Goal: Information Seeking & Learning: Learn about a topic

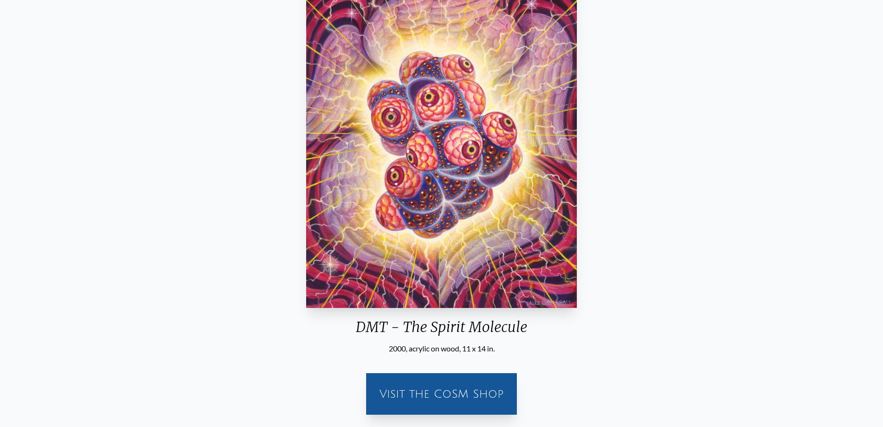
scroll to position [145, 0]
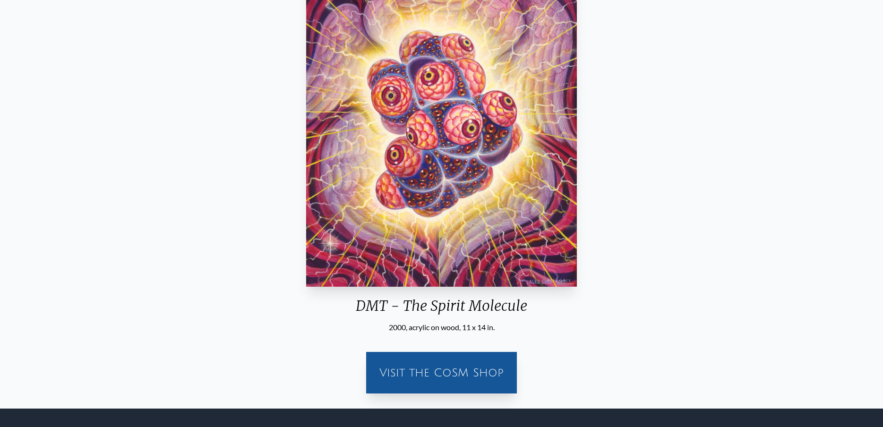
click at [371, 372] on div "Visit the CoSM Shop" at bounding box center [441, 373] width 151 height 42
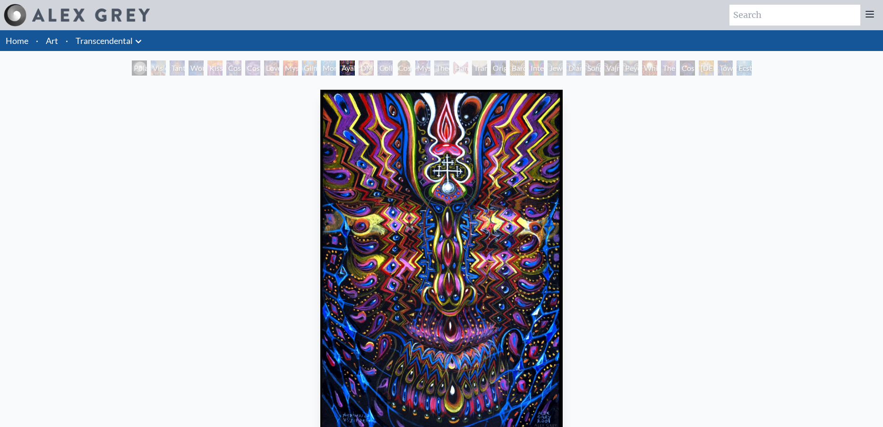
click at [175, 68] on div "Tantra" at bounding box center [177, 67] width 15 height 15
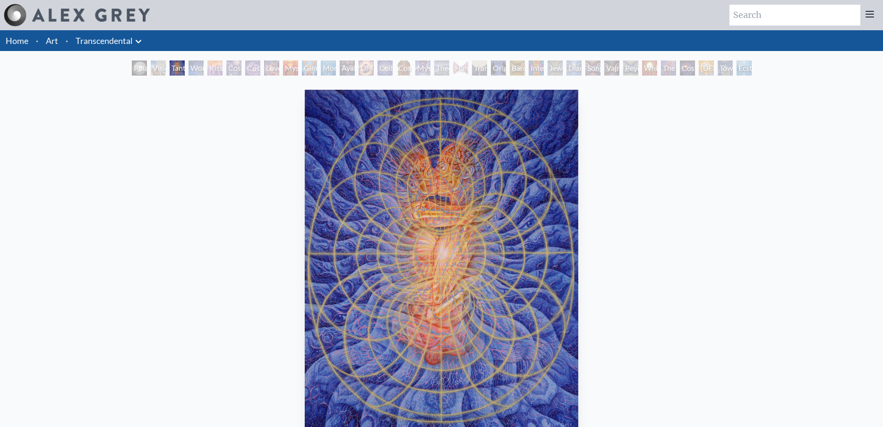
click at [201, 68] on div "Wonder" at bounding box center [196, 67] width 15 height 15
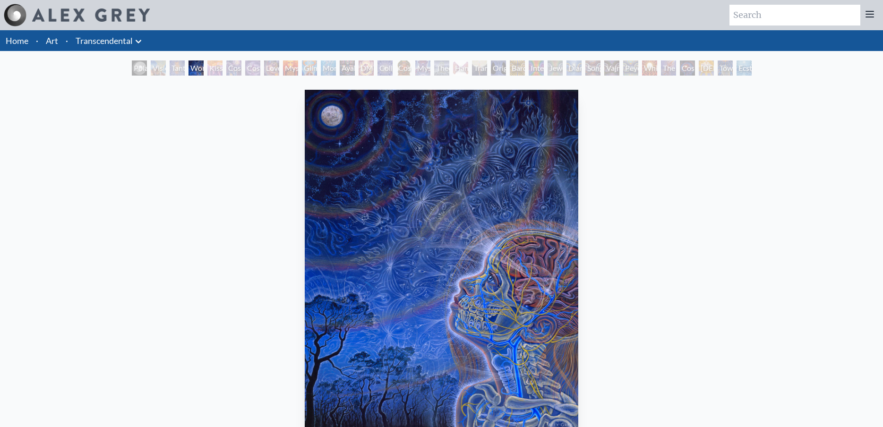
click at [498, 70] on div "Original Face" at bounding box center [498, 67] width 15 height 15
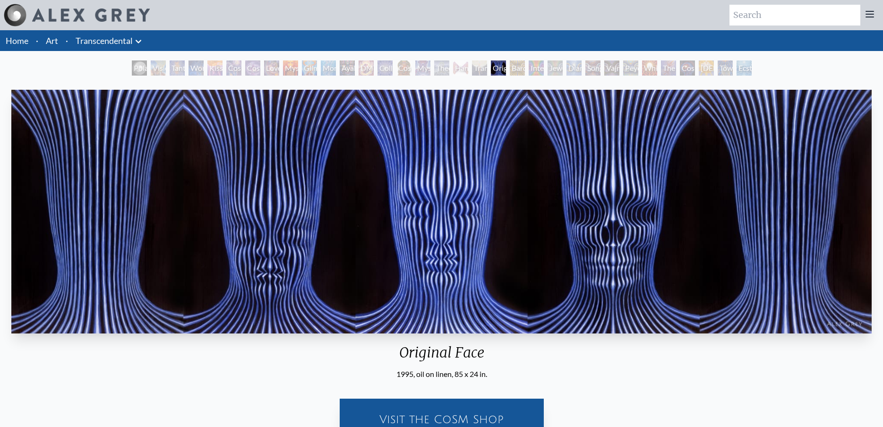
click at [516, 66] on div "Bardo Being" at bounding box center [517, 67] width 15 height 15
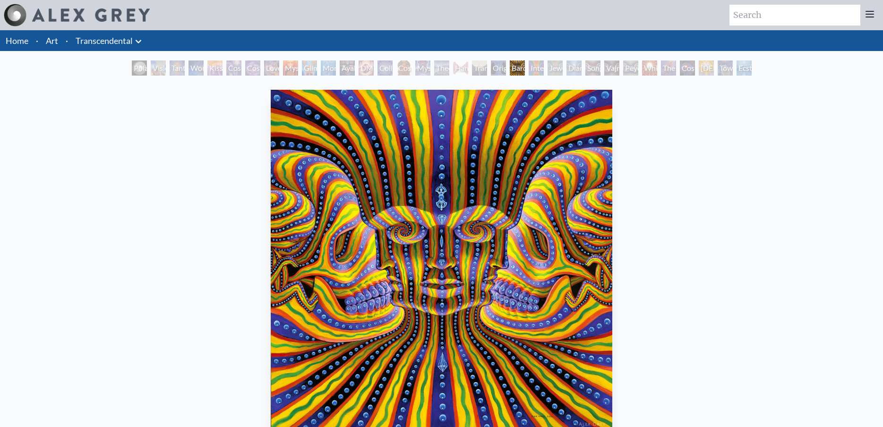
click at [416, 64] on div "Mystic Eye" at bounding box center [422, 67] width 15 height 15
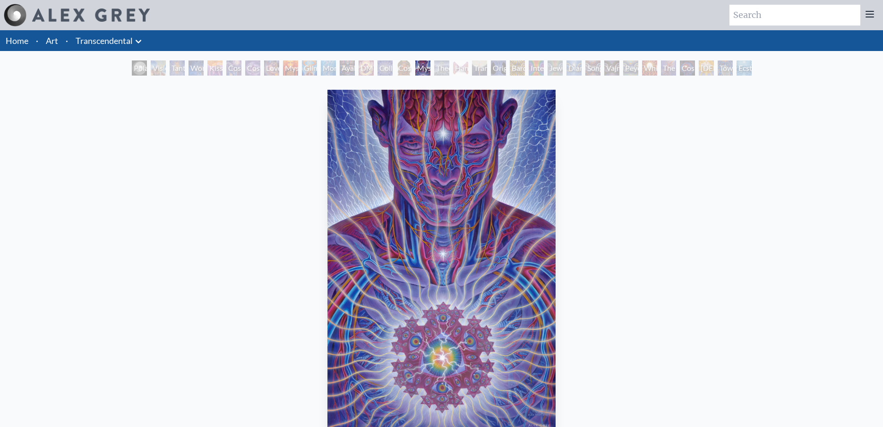
click at [369, 66] on div "DMT - The Spirit Molecule" at bounding box center [366, 67] width 15 height 15
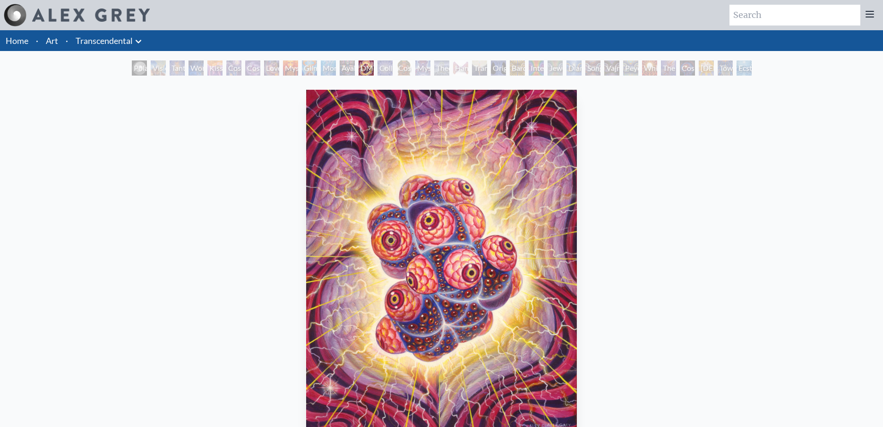
click at [397, 68] on div "Cosmic [DEMOGRAPHIC_DATA]" at bounding box center [404, 67] width 15 height 15
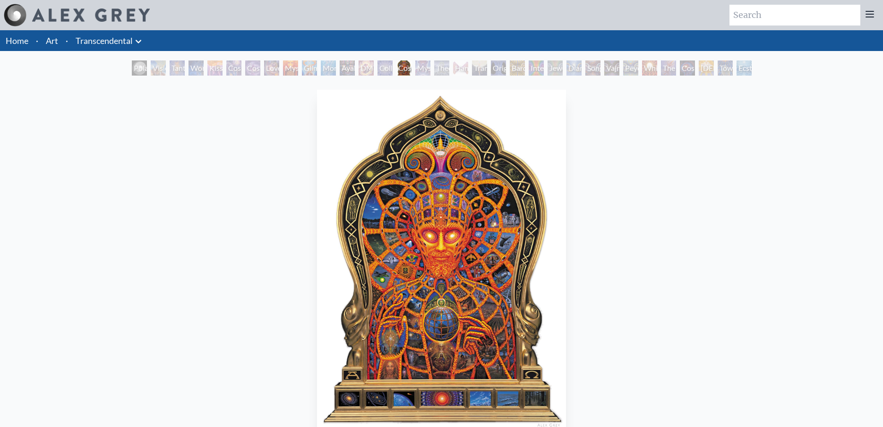
click at [642, 66] on div "White Light" at bounding box center [649, 67] width 15 height 15
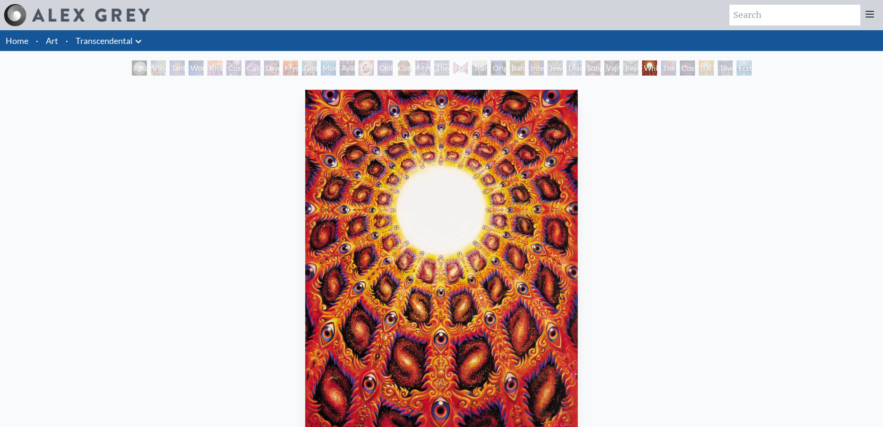
click at [713, 67] on div "[DEMOGRAPHIC_DATA]" at bounding box center [706, 67] width 15 height 15
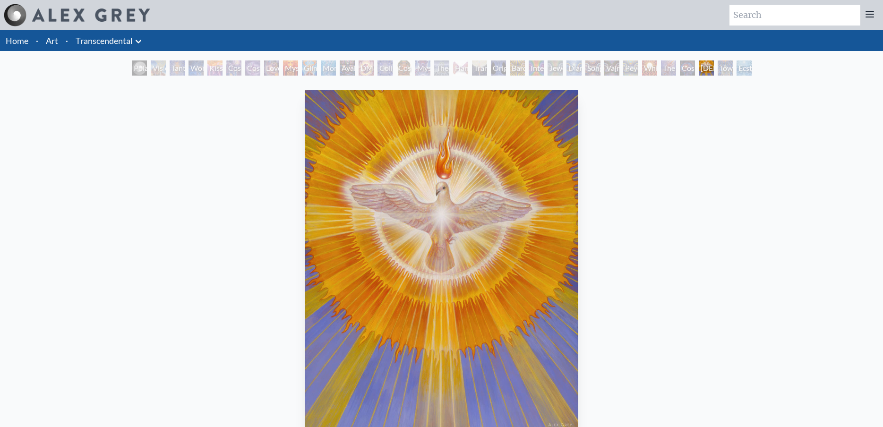
click at [733, 70] on div "Toward the One" at bounding box center [725, 67] width 15 height 15
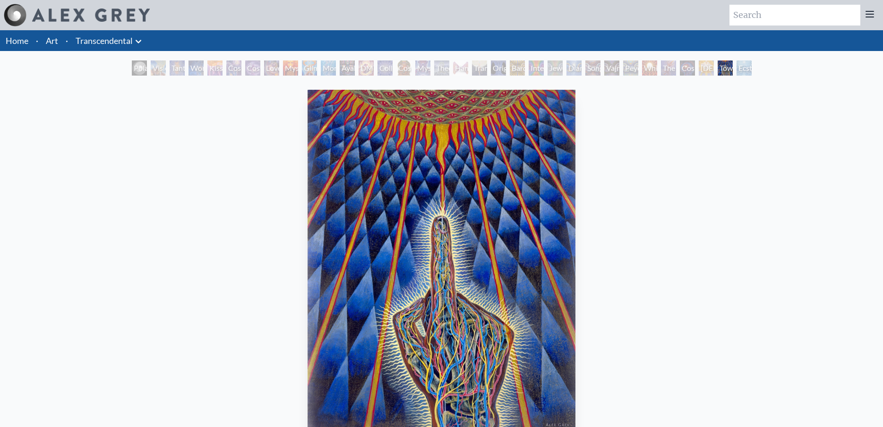
click at [147, 68] on div "Polar Unity Spiral" at bounding box center [139, 67] width 15 height 15
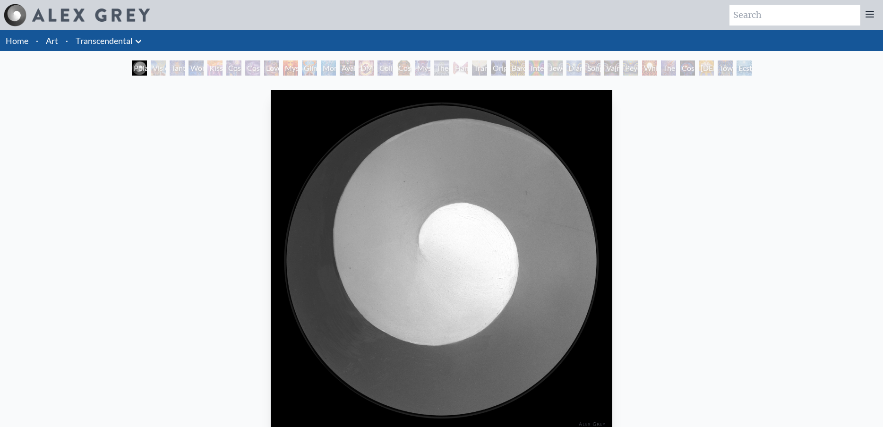
click at [154, 68] on div "Visionary Origin of Language" at bounding box center [158, 67] width 15 height 15
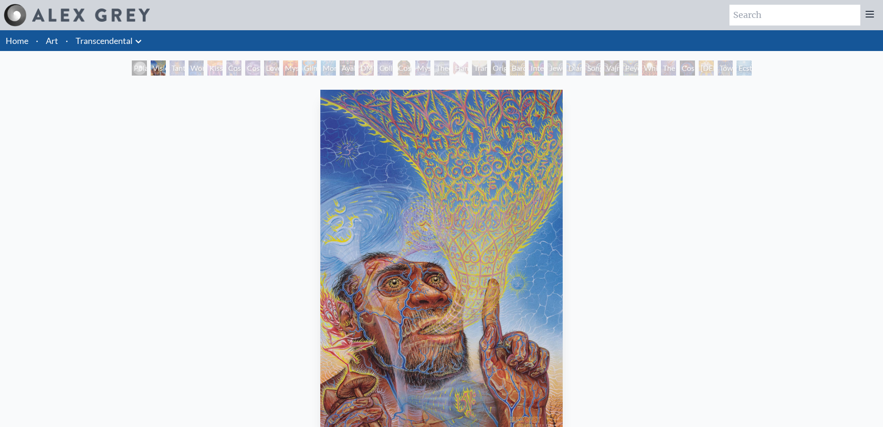
click at [171, 70] on div "Tantra" at bounding box center [177, 67] width 15 height 15
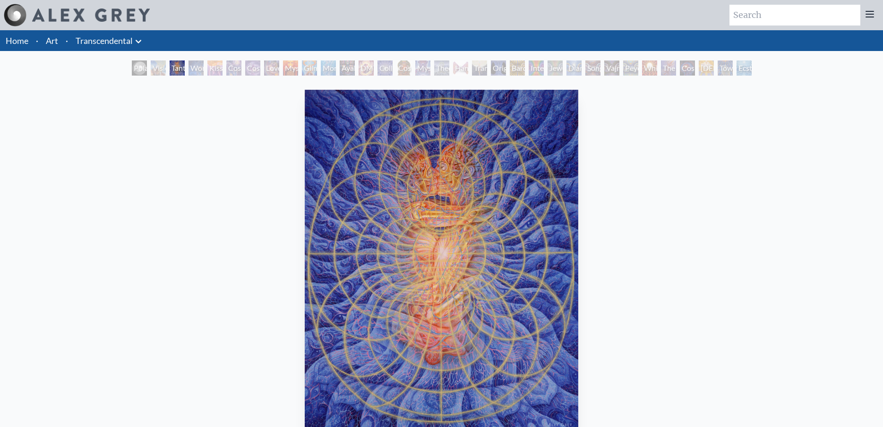
click at [198, 72] on div "Wonder" at bounding box center [196, 67] width 15 height 15
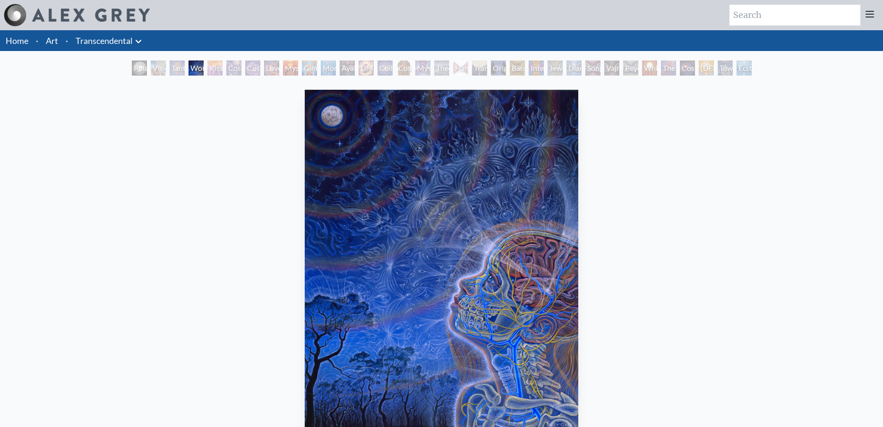
click at [216, 73] on div "Kiss of the [MEDICAL_DATA]" at bounding box center [214, 67] width 15 height 15
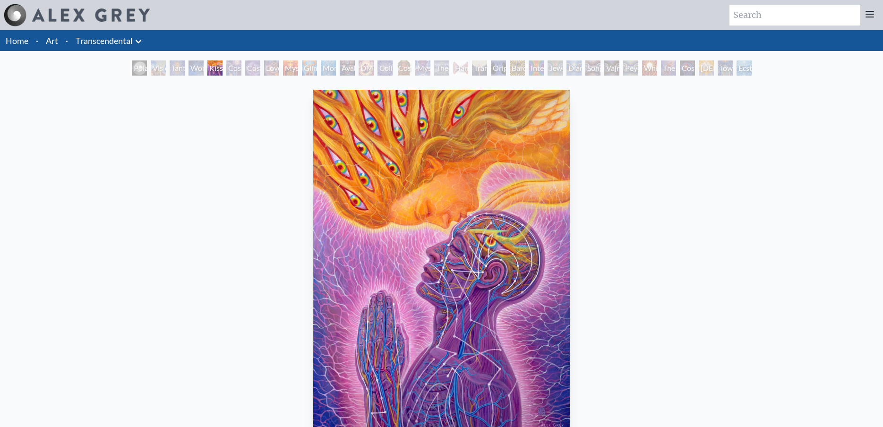
click at [226, 68] on div "Cosmic Creativity" at bounding box center [233, 67] width 15 height 15
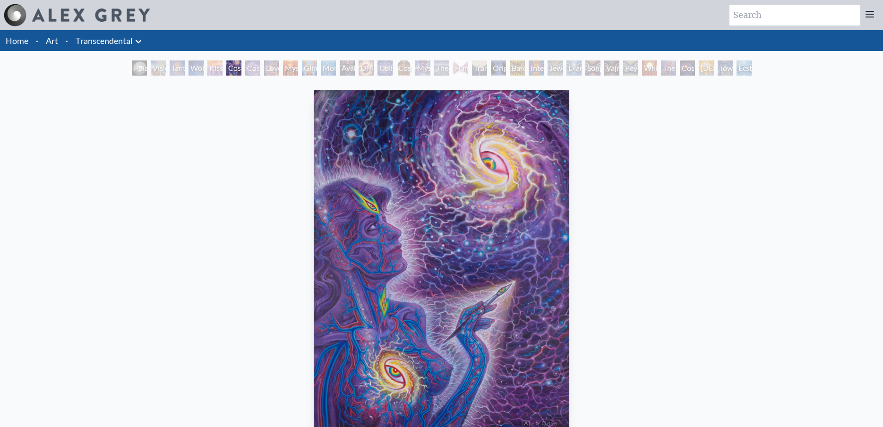
click at [283, 68] on div "Mysteriosa 2" at bounding box center [290, 67] width 15 height 15
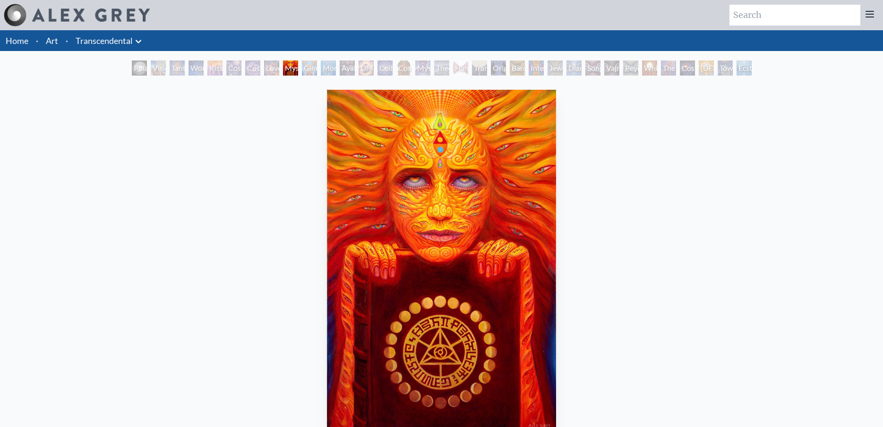
click at [98, 37] on link "Transcendental" at bounding box center [104, 40] width 57 height 13
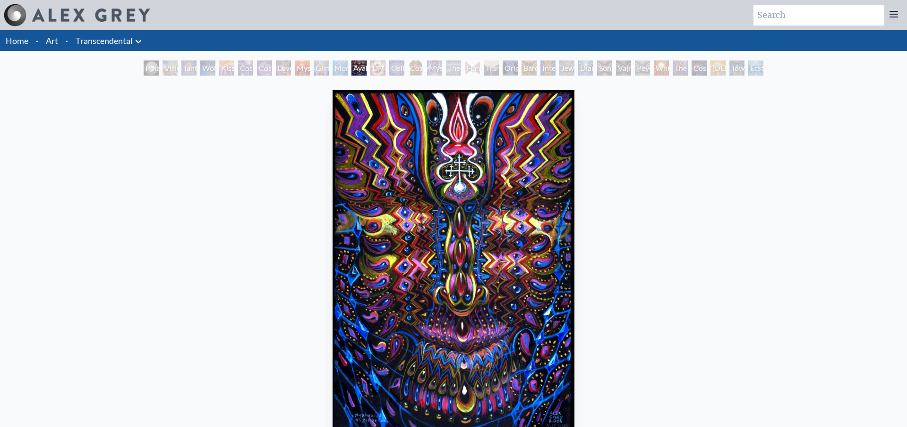
scroll to position [145, 0]
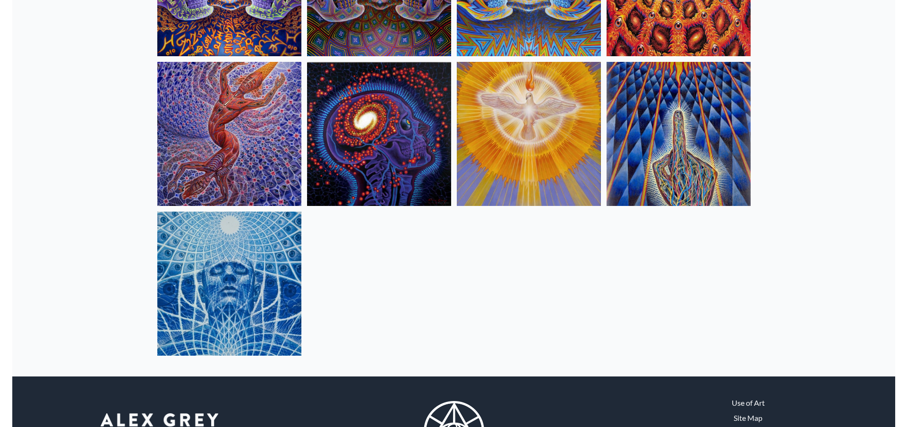
scroll to position [814, 0]
